Goal: Transaction & Acquisition: Purchase product/service

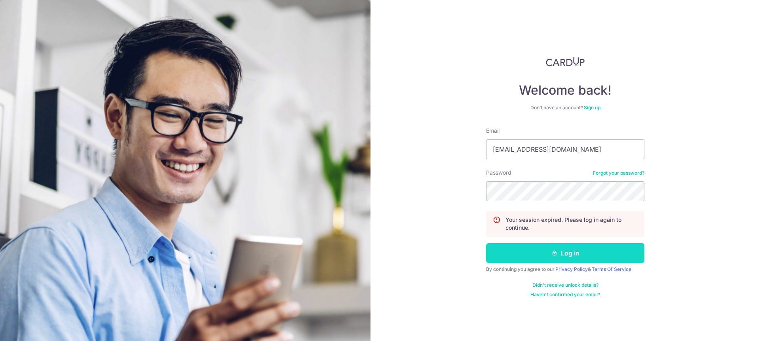
click at [550, 249] on button "Log in" at bounding box center [565, 253] width 158 height 20
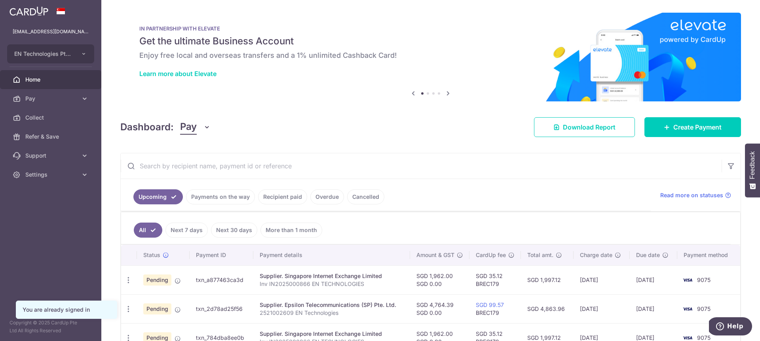
scroll to position [128, 0]
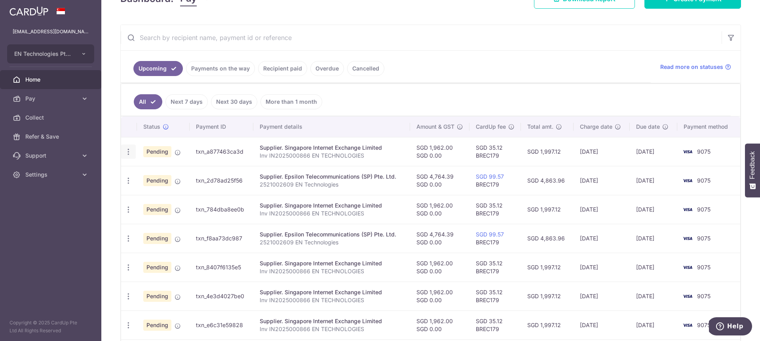
click at [128, 152] on icon "button" at bounding box center [128, 152] width 8 height 8
click at [168, 210] on span "Upload doc" at bounding box center [171, 212] width 54 height 10
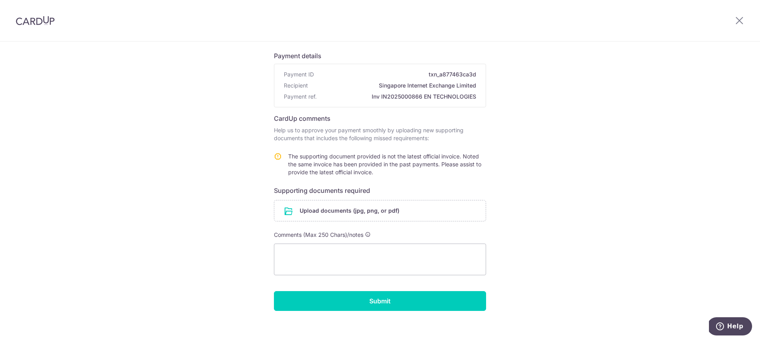
scroll to position [56, 0]
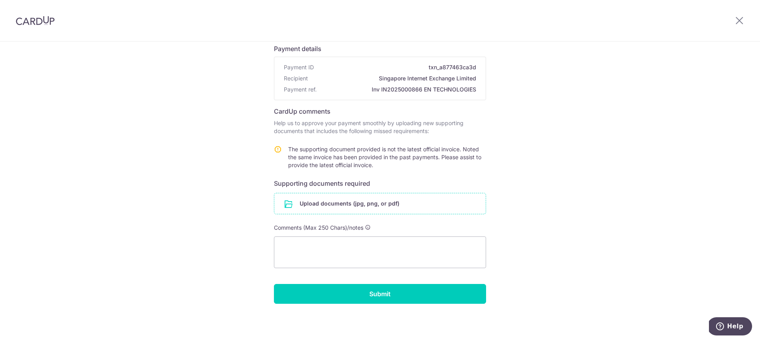
click at [357, 202] on input "file" at bounding box center [379, 203] width 211 height 21
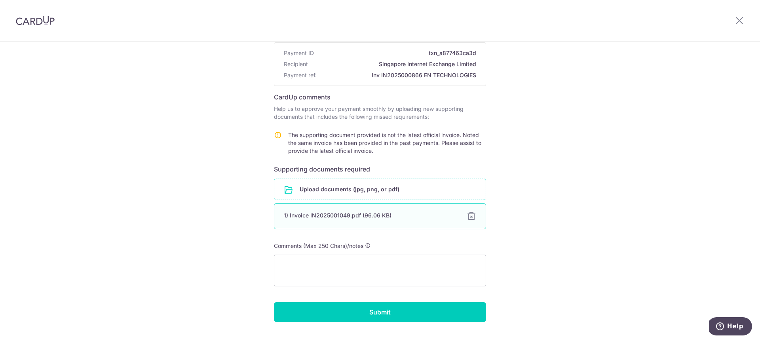
scroll to position [89, 0]
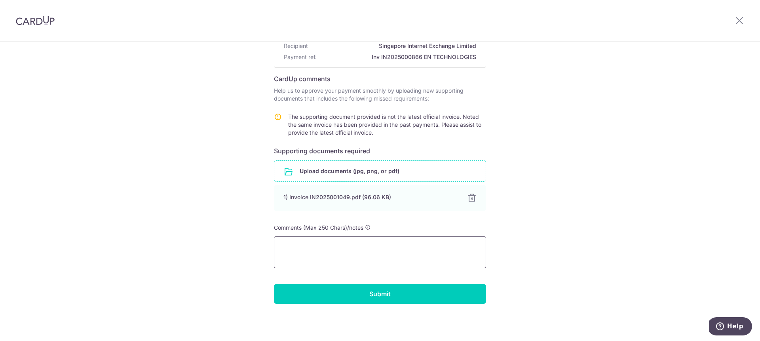
click at [365, 265] on textarea at bounding box center [380, 252] width 212 height 32
click at [415, 293] on input "Submit" at bounding box center [380, 294] width 212 height 20
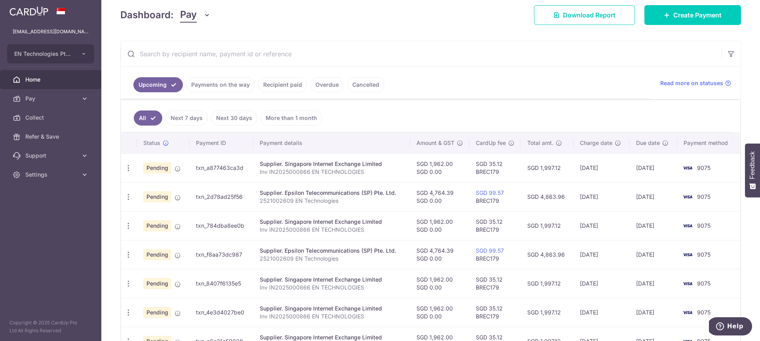
scroll to position [143, 0]
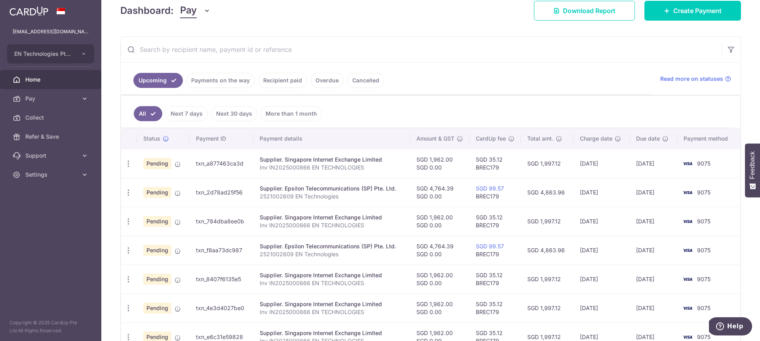
click at [174, 166] on td "Pending" at bounding box center [163, 163] width 53 height 29
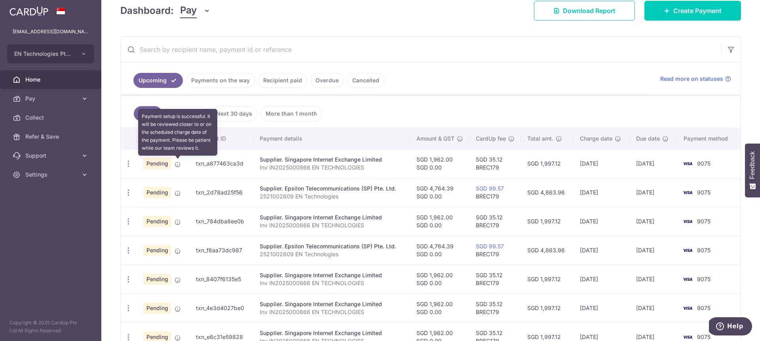
click at [177, 163] on icon at bounding box center [178, 164] width 6 height 6
click at [176, 165] on icon at bounding box center [178, 164] width 6 height 6
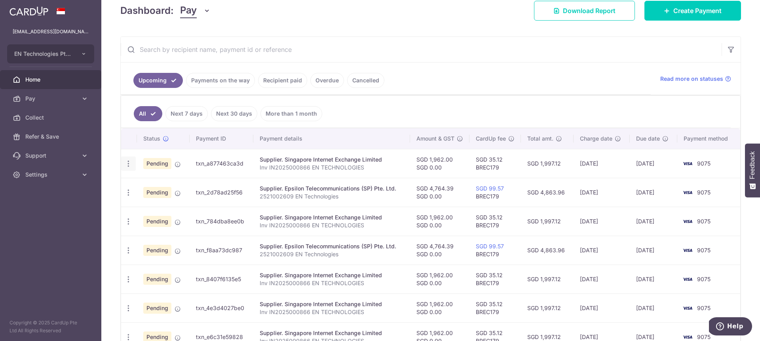
click at [132, 166] on icon "button" at bounding box center [128, 164] width 8 height 8
click at [143, 182] on link "Update payment" at bounding box center [163, 185] width 82 height 19
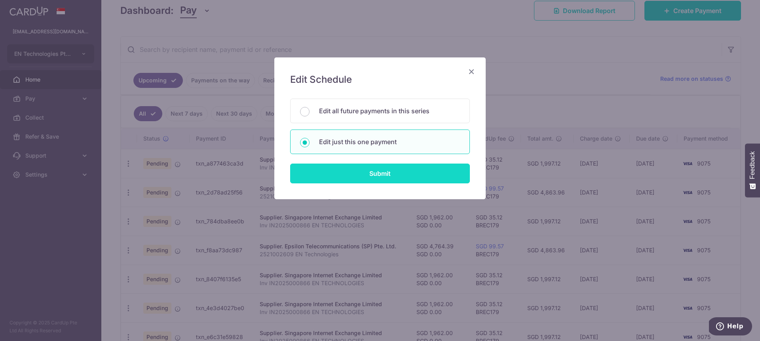
click at [373, 179] on input "Submit" at bounding box center [380, 174] width 180 height 20
radio input "true"
type input "1,962.00"
type input "0.00"
type input "09/09/2025"
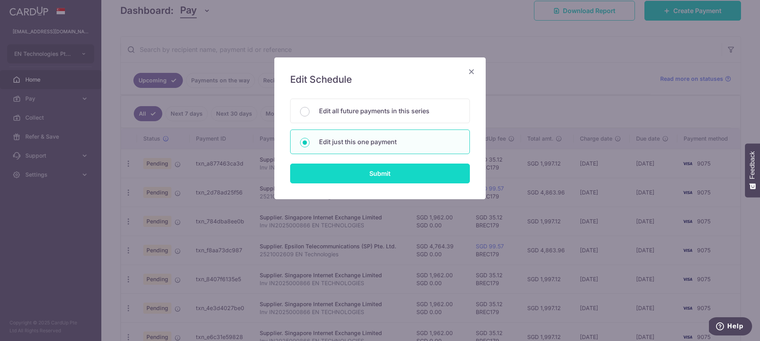
type input "Inv IN2025000866 EN TECHNOLOGIES"
type input "SGIX Monthly"
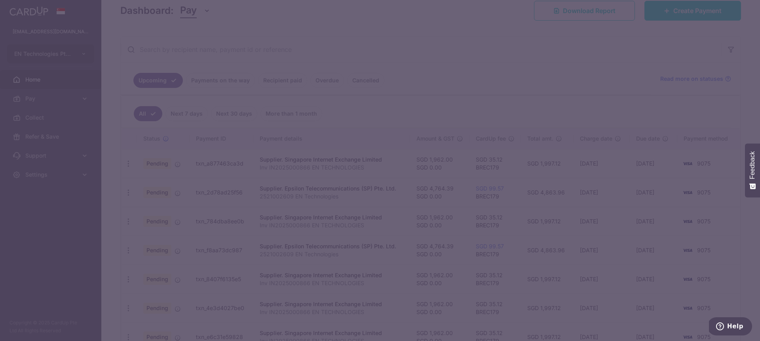
type input "BREC179"
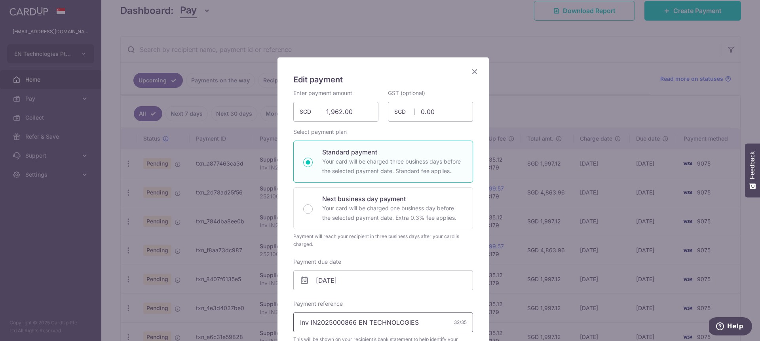
drag, startPoint x: 354, startPoint y: 326, endPoint x: 258, endPoint y: 316, distance: 96.3
click at [293, 316] on input "Inv IN2025000866 EN TECHNOLOGIES" at bounding box center [383, 322] width 180 height 20
paste input "oice IN202500104"
drag, startPoint x: 321, startPoint y: 317, endPoint x: 248, endPoint y: 313, distance: 72.9
click at [293, 313] on input "Invoice IN202500104 EN TECHNOLOGIES" at bounding box center [383, 322] width 180 height 20
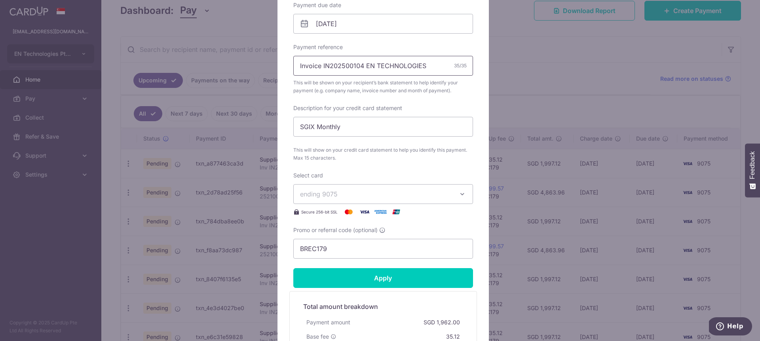
scroll to position [271, 0]
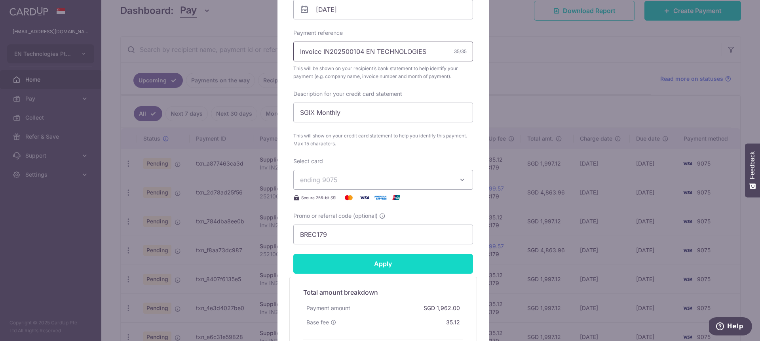
type input "Invoice IN202500104 EN TECHNOLOGIES"
click at [380, 264] on input "Apply" at bounding box center [383, 264] width 180 height 20
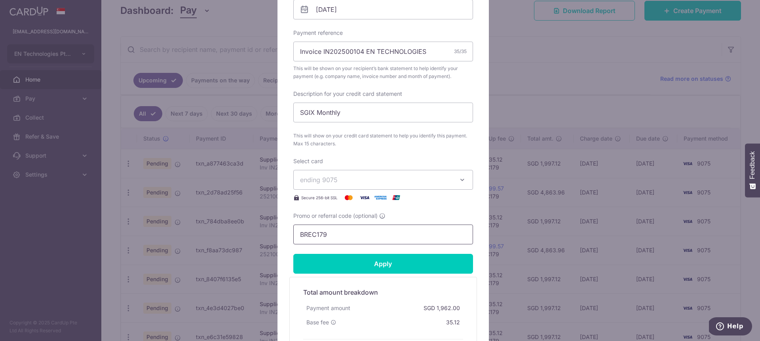
type input "Successfully Applied"
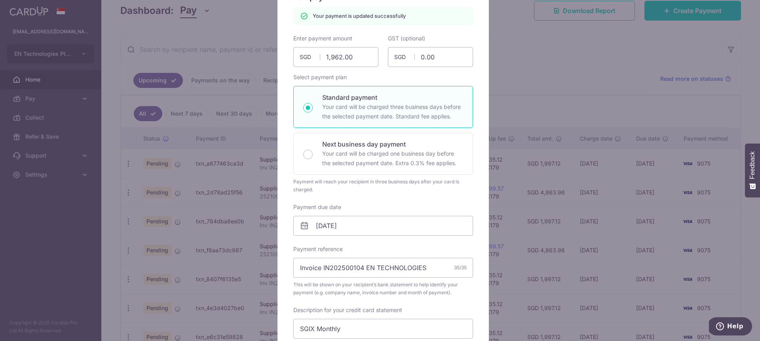
scroll to position [0, 0]
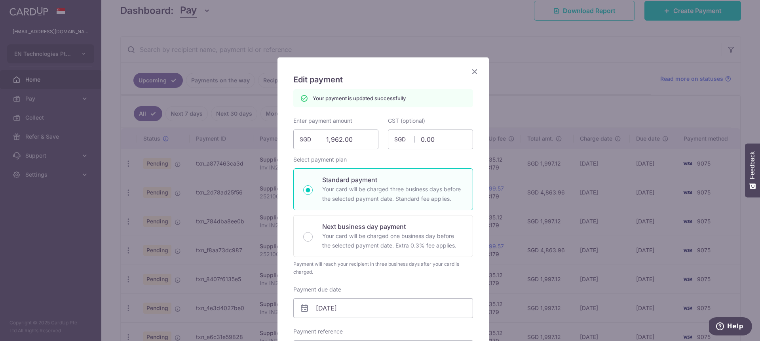
click at [472, 74] on icon "Close" at bounding box center [475, 72] width 10 height 10
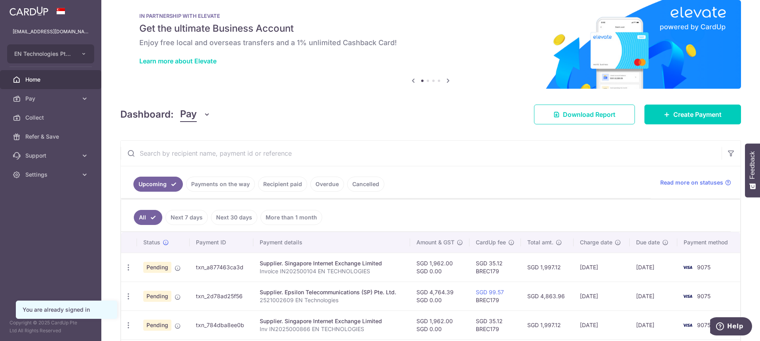
scroll to position [14, 0]
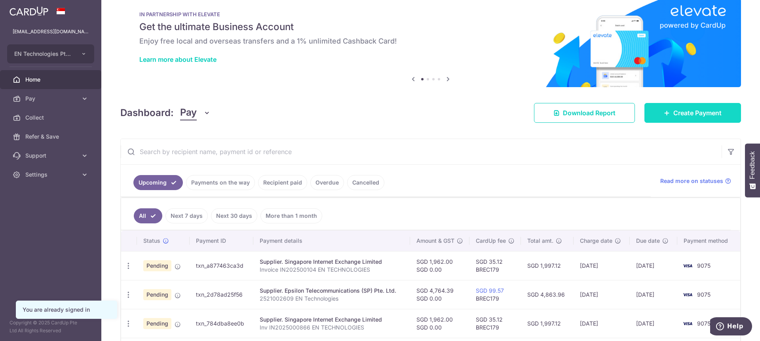
click at [666, 107] on link "Create Payment" at bounding box center [693, 113] width 97 height 20
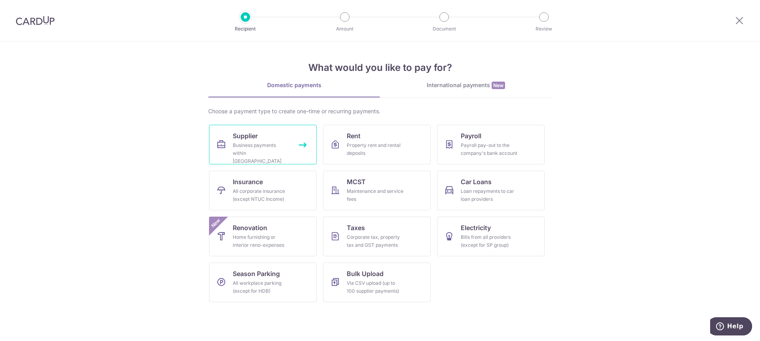
click at [257, 127] on link "Supplier Business payments within Singapore" at bounding box center [263, 145] width 108 height 40
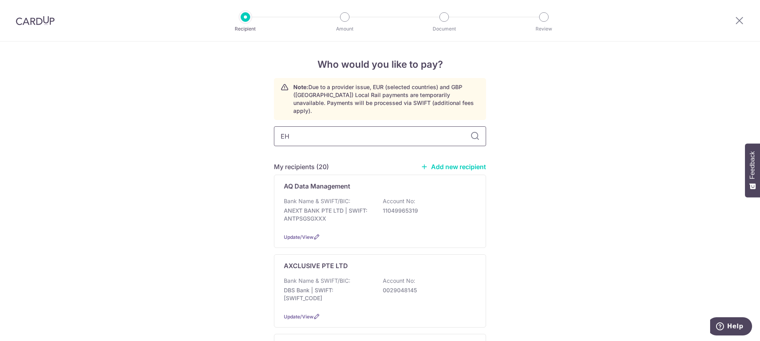
type input "EHS"
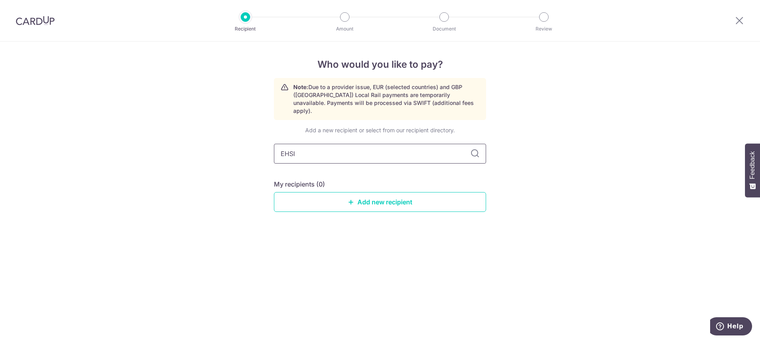
type input "EHSI"
click at [372, 144] on input "EHSI" at bounding box center [380, 154] width 212 height 20
click at [373, 144] on input "EHSI" at bounding box center [380, 154] width 212 height 20
paste input "Ever Higher Pte"
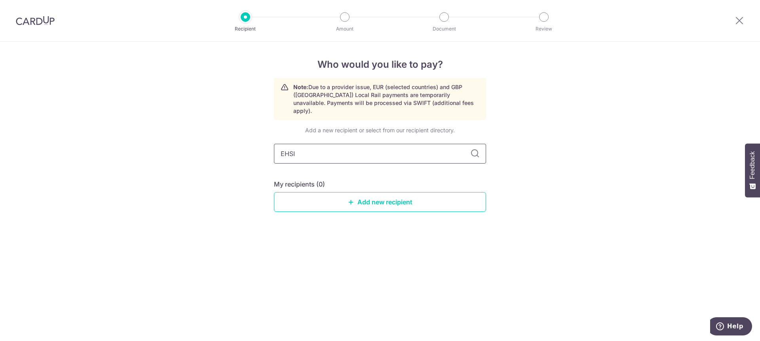
type input "Ever Higher Pte"
click at [276, 149] on input "Ever Higher Pte" at bounding box center [380, 154] width 212 height 20
type input "Ever Higher Pte"
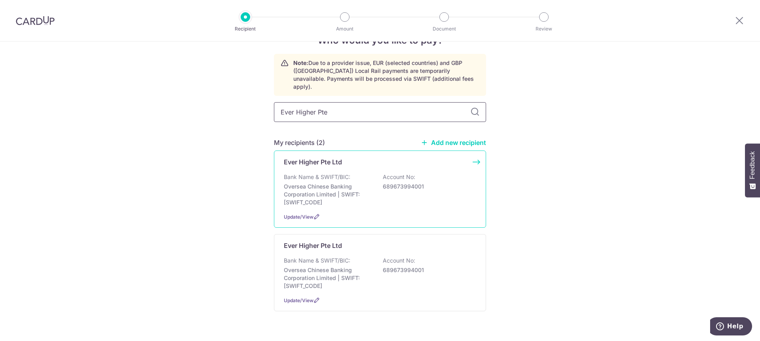
scroll to position [29, 0]
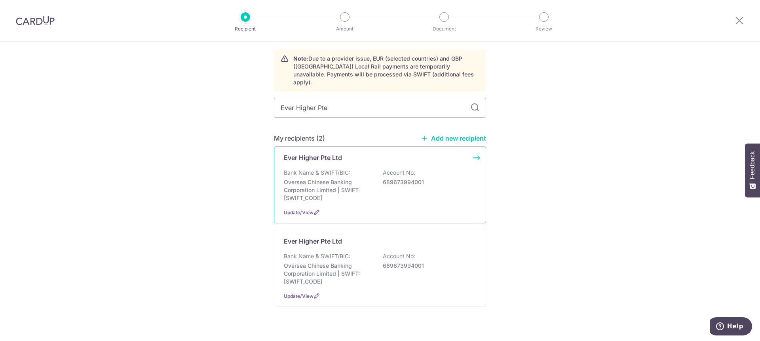
click at [370, 178] on p "Oversea Chinese Banking Corporation Limited | SWIFT: OCBCSGSGXXX" at bounding box center [328, 190] width 89 height 24
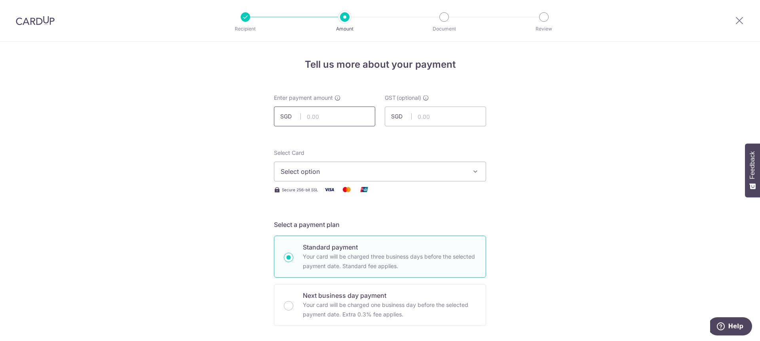
click at [334, 119] on input "text" at bounding box center [324, 117] width 101 height 20
drag, startPoint x: 477, startPoint y: 339, endPoint x: 514, endPoint y: 128, distance: 213.5
click at [350, 118] on input "text" at bounding box center [324, 117] width 101 height 20
paste input "2,430.70"
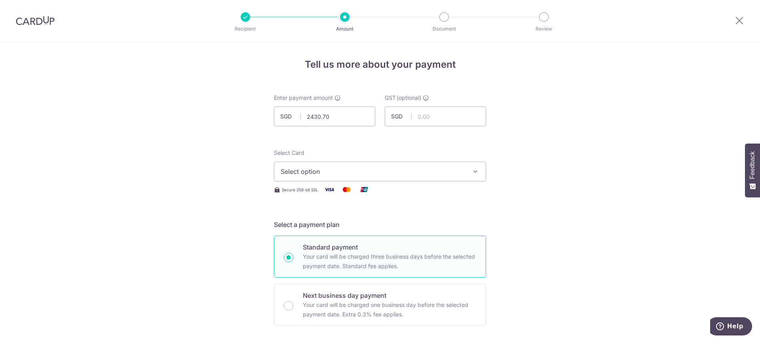
type input "2,430.70"
click at [327, 167] on span "Select option" at bounding box center [373, 172] width 185 height 10
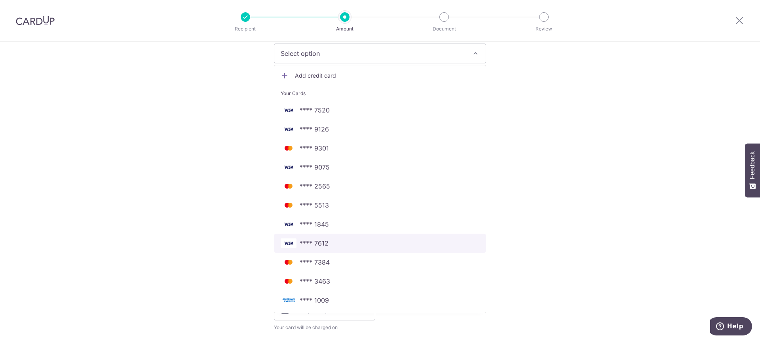
scroll to position [143, 0]
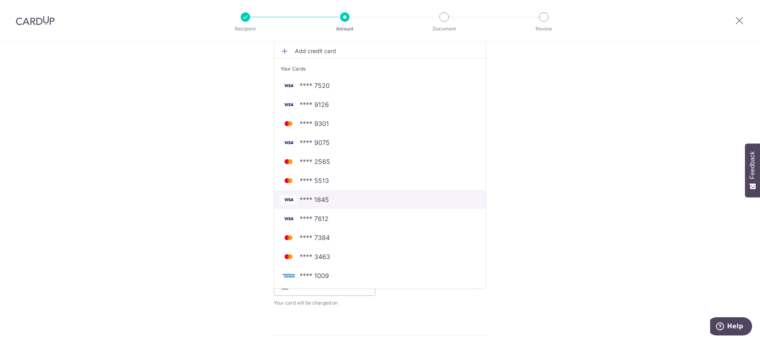
click at [337, 200] on span "**** 1845" at bounding box center [380, 200] width 199 height 10
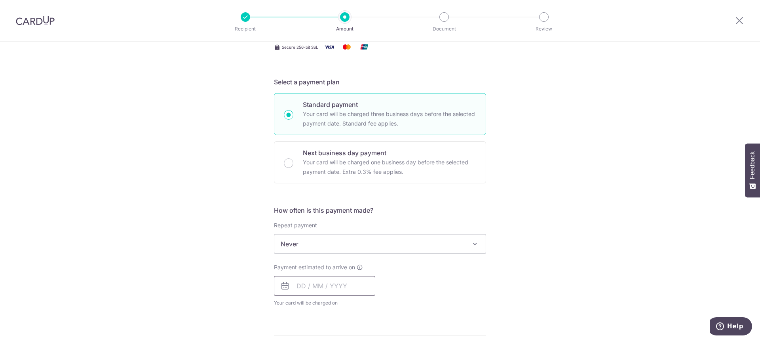
click at [329, 282] on input "text" at bounding box center [324, 286] width 101 height 20
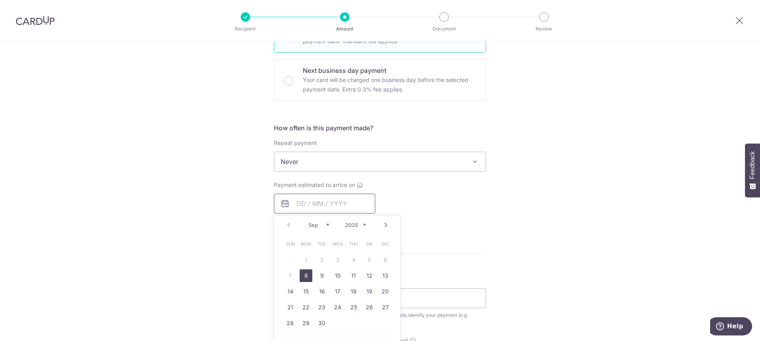
scroll to position [228, 0]
click at [303, 271] on link "8" at bounding box center [306, 272] width 13 height 13
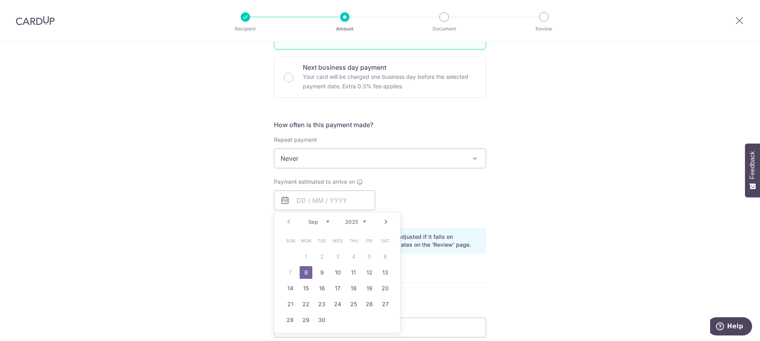
type input "08/09/2025"
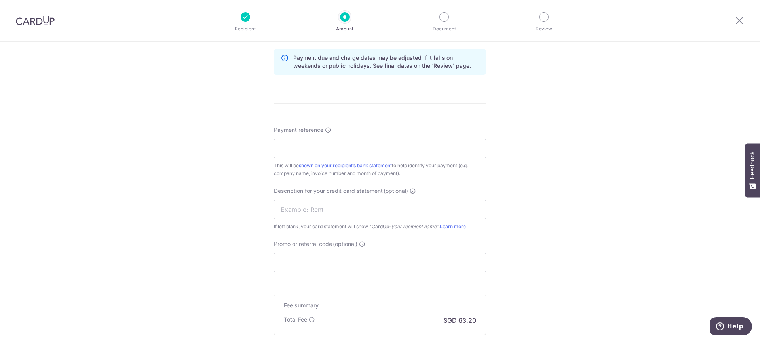
scroll to position [413, 0]
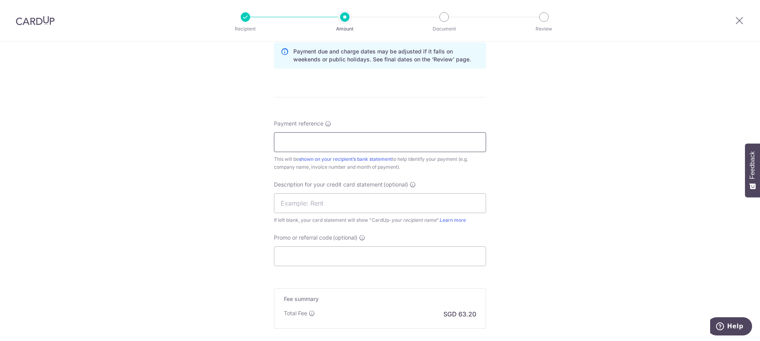
click at [341, 150] on input "Payment reference" at bounding box center [380, 142] width 212 height 20
click at [314, 262] on input "Promo or referral code (optional)" at bounding box center [380, 256] width 212 height 20
paste input "BOFF185"
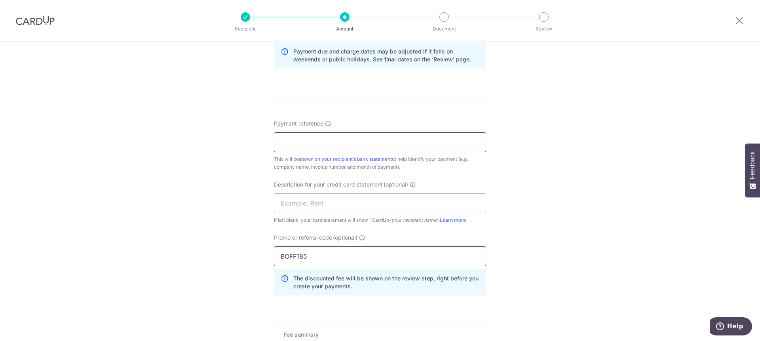
type input "BOFF185"
click at [358, 145] on input "Payment reference" at bounding box center [380, 142] width 212 height 20
paste input "EHIV-06183"
click at [335, 148] on input "EHIV-06183" at bounding box center [380, 142] width 212 height 20
type input "EHIV-06183 EN TECHNOLOGIES"
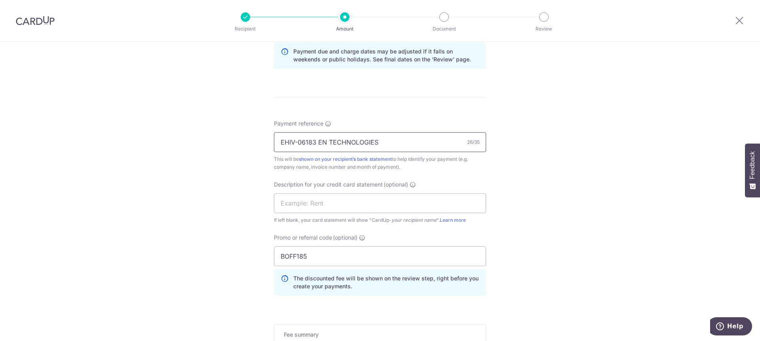
drag, startPoint x: 313, startPoint y: 143, endPoint x: 256, endPoint y: 137, distance: 56.9
click at [274, 137] on input "EHIV-06183 EN TECHNOLOGIES" at bounding box center [380, 142] width 212 height 20
click at [295, 203] on input "text" at bounding box center [380, 203] width 212 height 20
paste input "EHIV-06183"
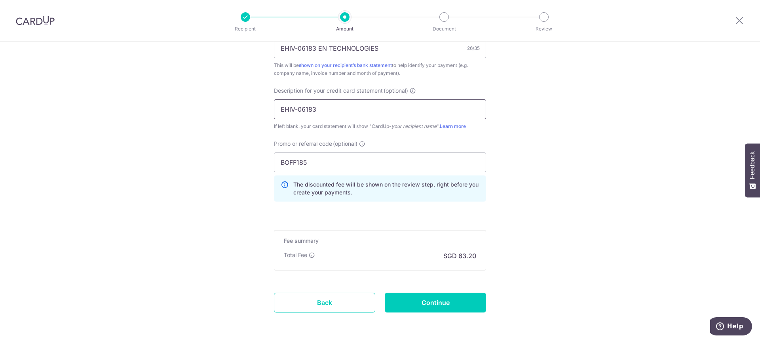
scroll to position [538, 0]
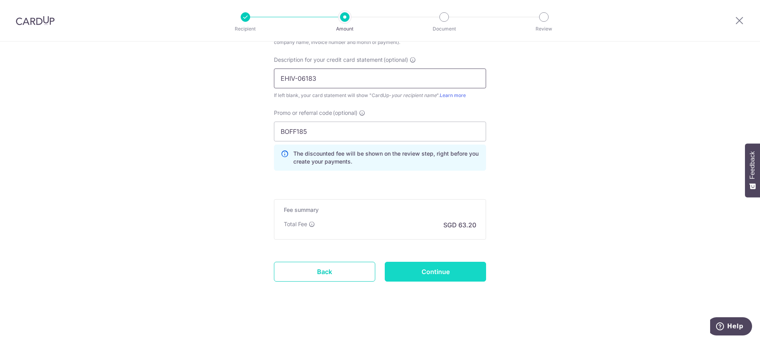
type input "EHIV-06183"
click at [464, 270] on input "Continue" at bounding box center [435, 272] width 101 height 20
type input "Create Schedule"
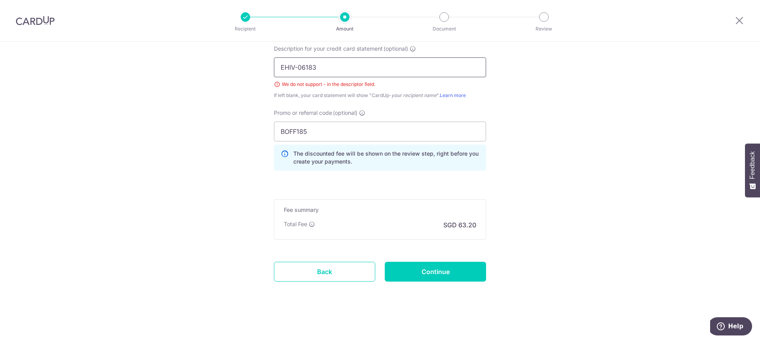
click at [295, 70] on input "EHIV-06183" at bounding box center [380, 67] width 212 height 20
type input "EHIV06183"
click at [416, 278] on input "Continue" at bounding box center [435, 272] width 101 height 20
type input "Create Schedule"
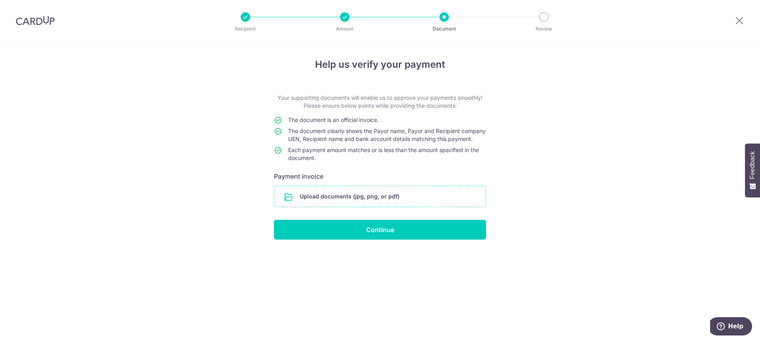
click at [362, 200] on input "file" at bounding box center [379, 196] width 211 height 21
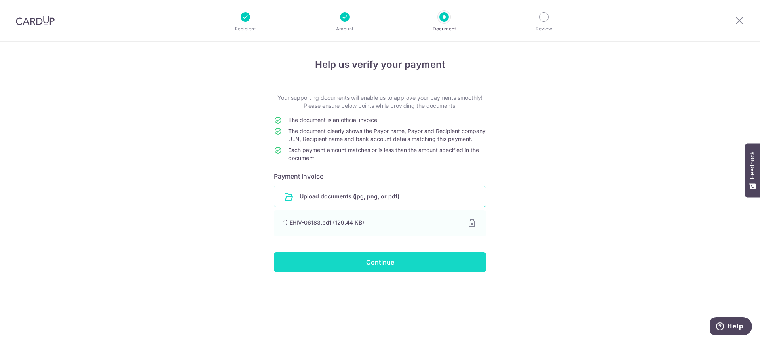
click at [362, 263] on input "Continue" at bounding box center [380, 262] width 212 height 20
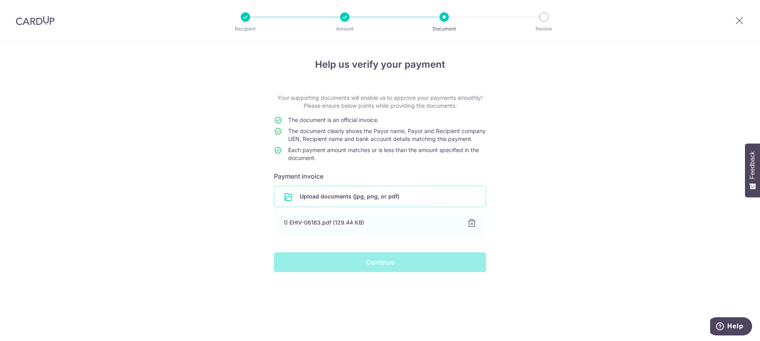
click at [375, 267] on div "Continue" at bounding box center [380, 262] width 222 height 20
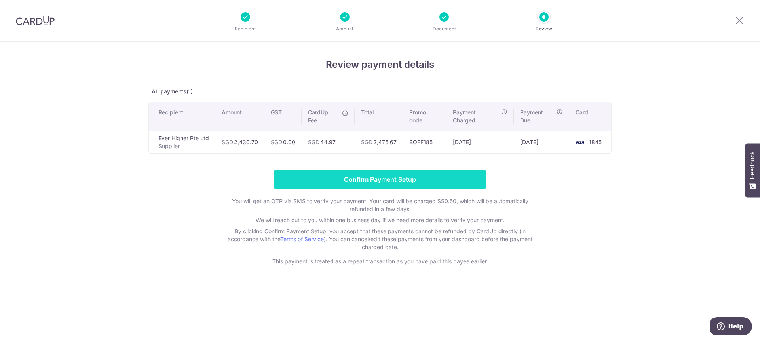
click at [368, 178] on input "Confirm Payment Setup" at bounding box center [380, 179] width 212 height 20
